Goal: Check status: Check status

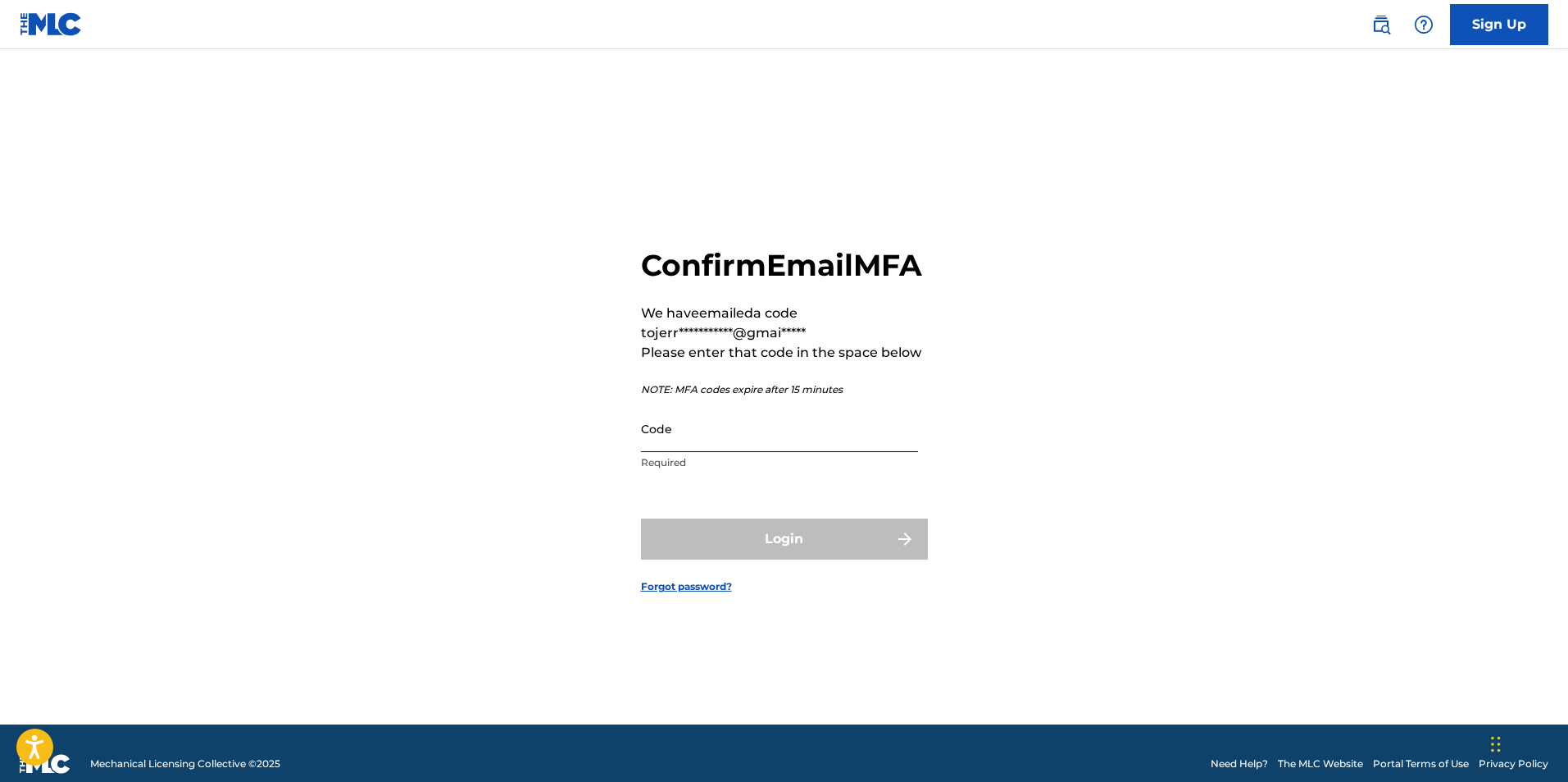
click at [679, 450] on input "Code" at bounding box center [780, 428] width 277 height 47
paste input "354918"
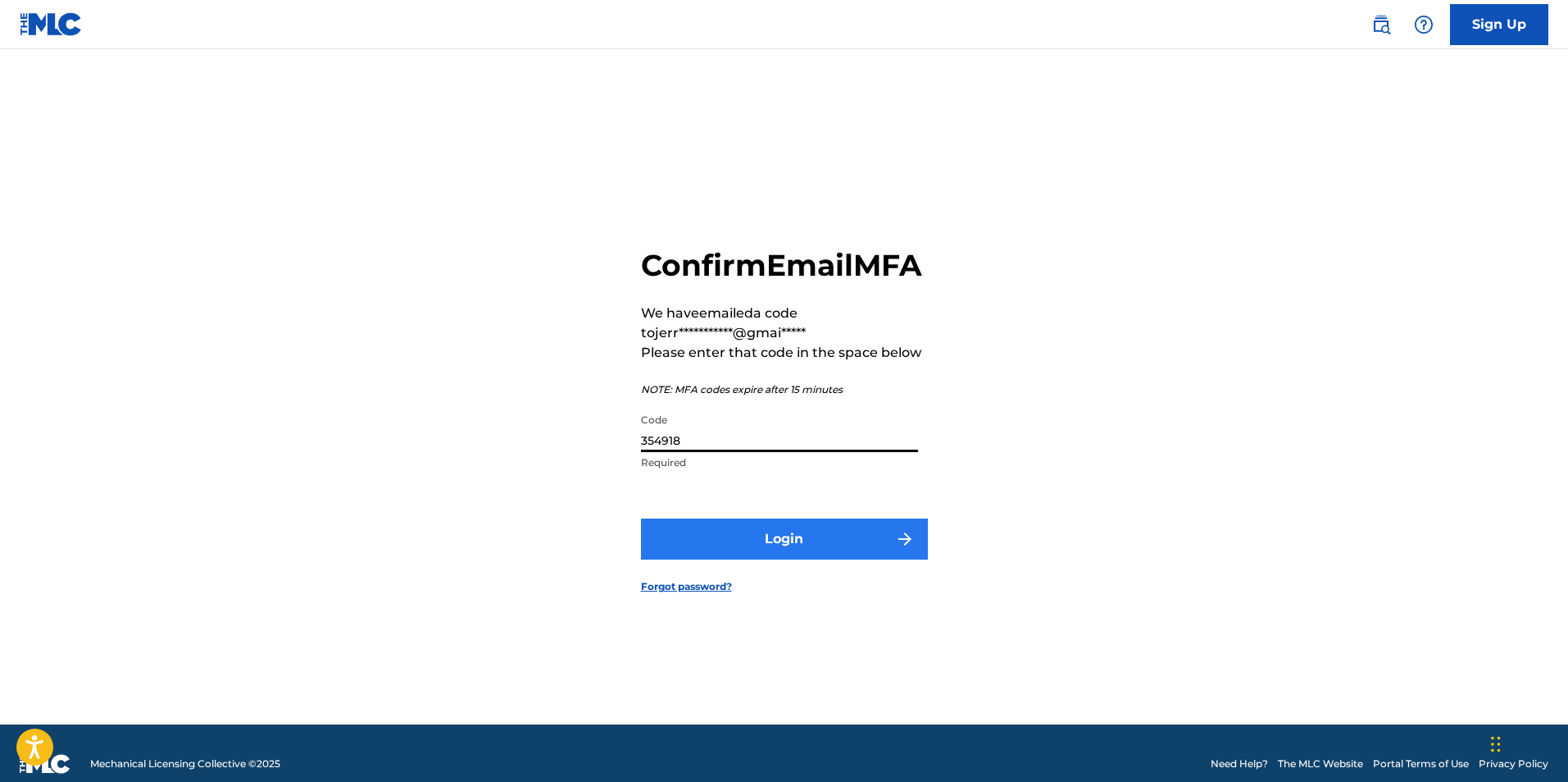
type input "354918"
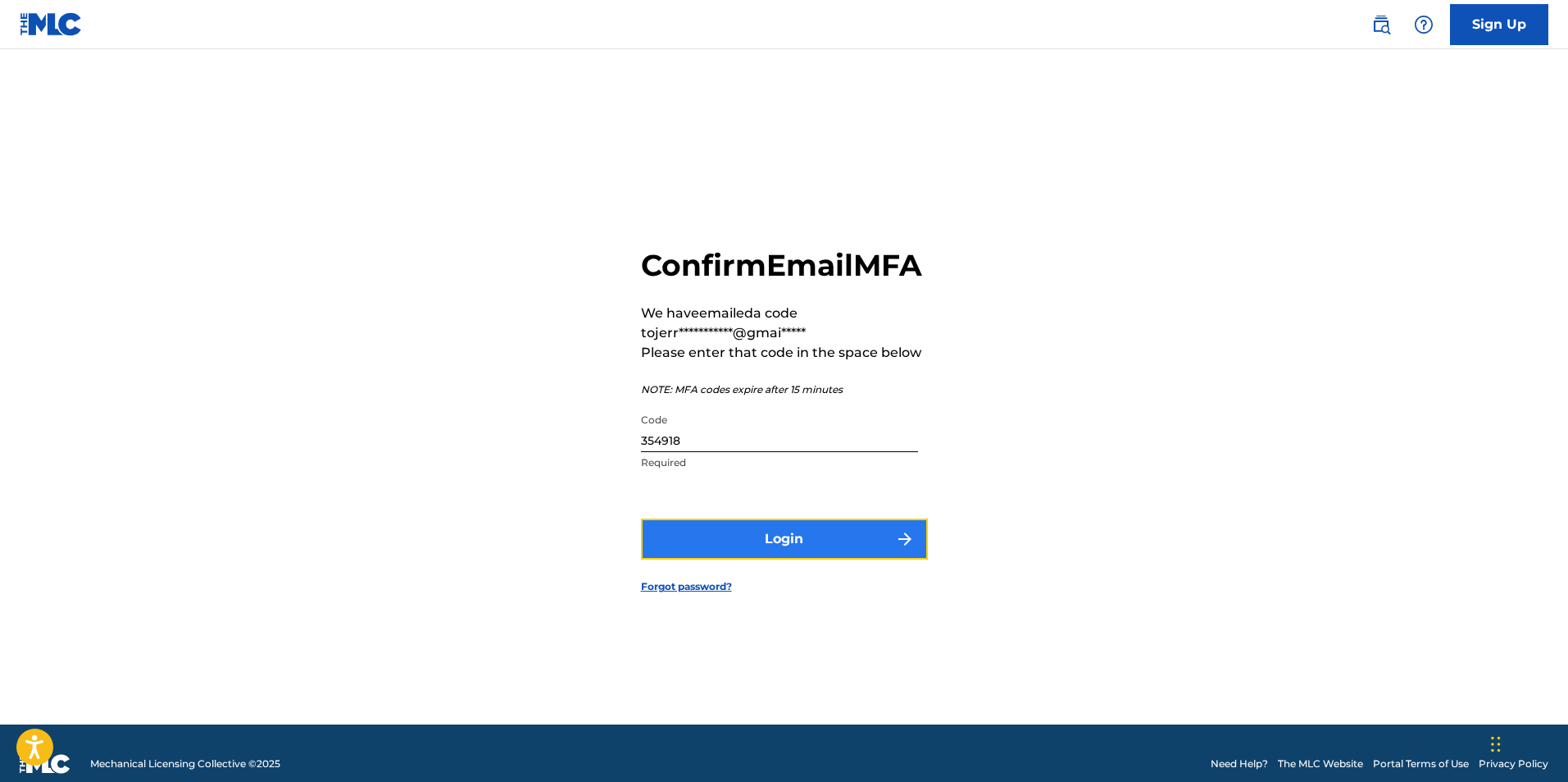
click at [826, 557] on button "Login" at bounding box center [784, 539] width 287 height 41
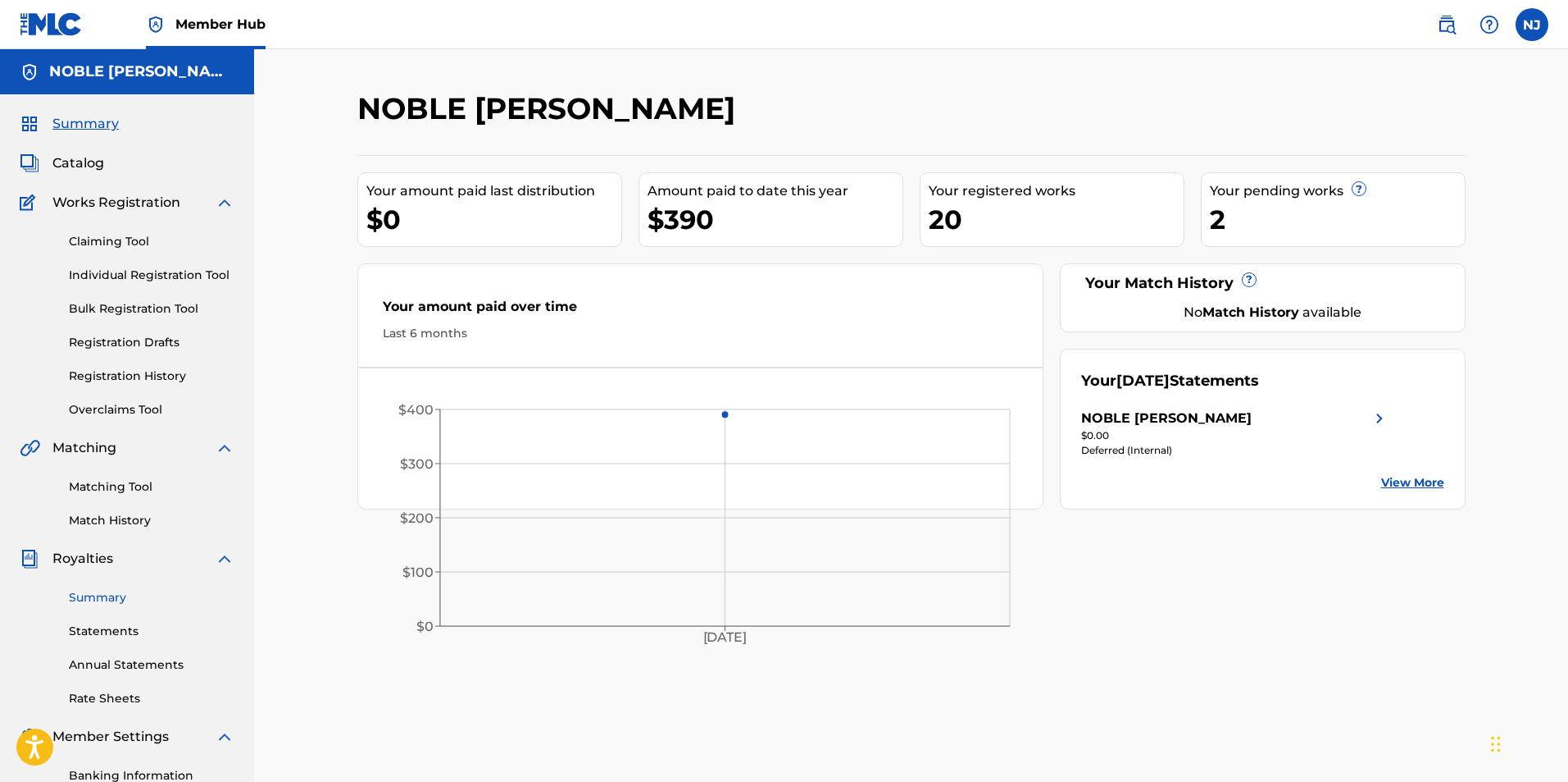
click at [100, 602] on link "Summary" at bounding box center [152, 596] width 165 height 17
